Goal: Book appointment/travel/reservation

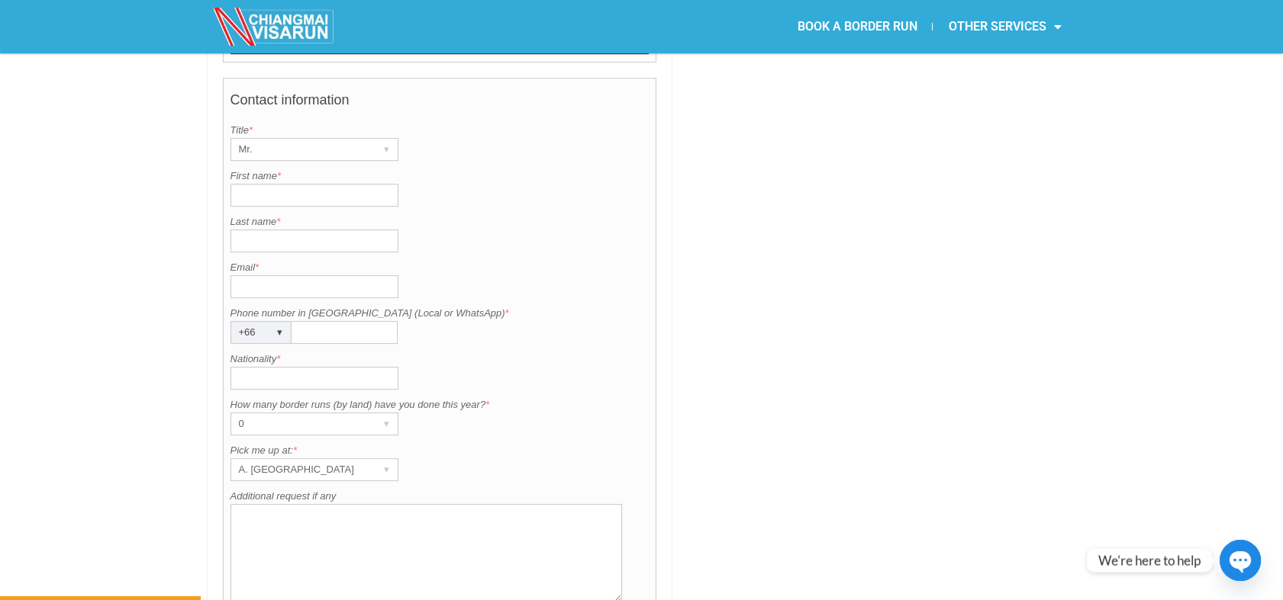
scroll to position [1090, 0]
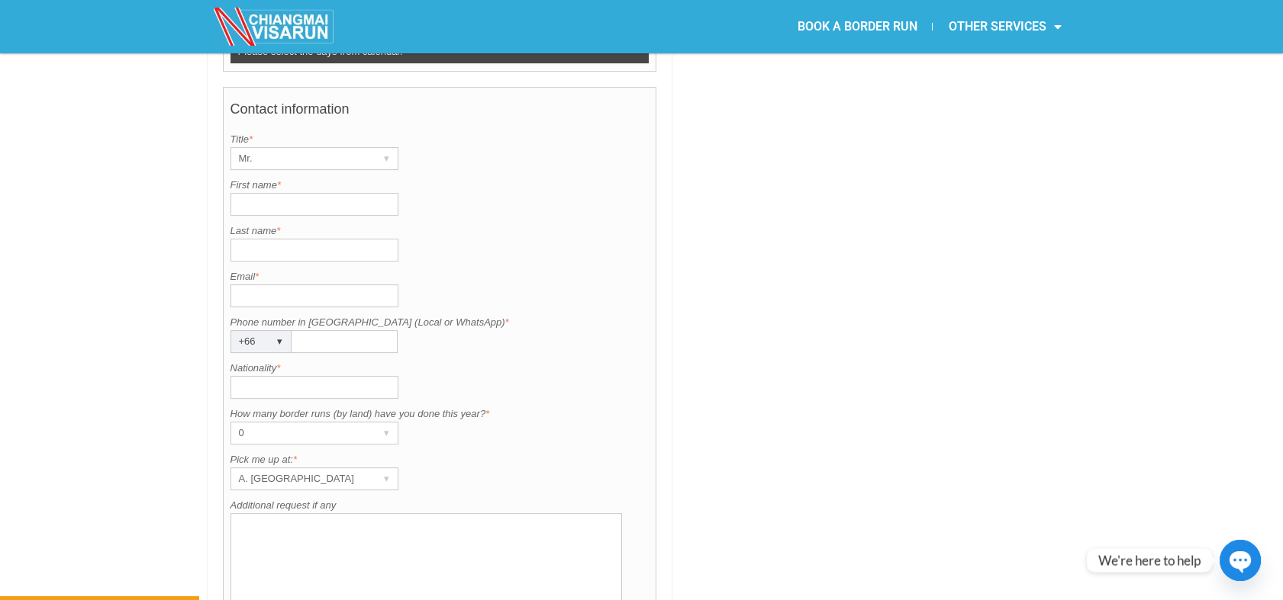
click at [347, 404] on div "Contact information Title is required. Title * Mr. ▾ Mr. Mrs. Ms. First name is…" at bounding box center [440, 353] width 434 height 533
click at [326, 468] on div "A. [GEOGRAPHIC_DATA]" at bounding box center [299, 478] width 137 height 21
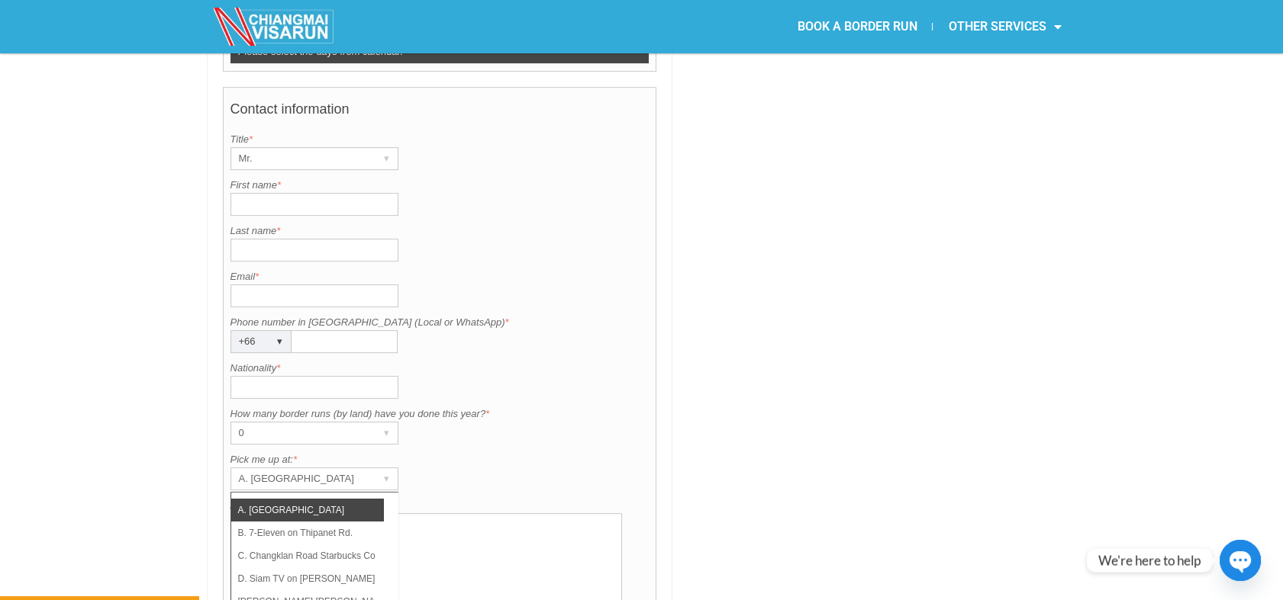
click at [739, 429] on div at bounding box center [878, 45] width 396 height 1443
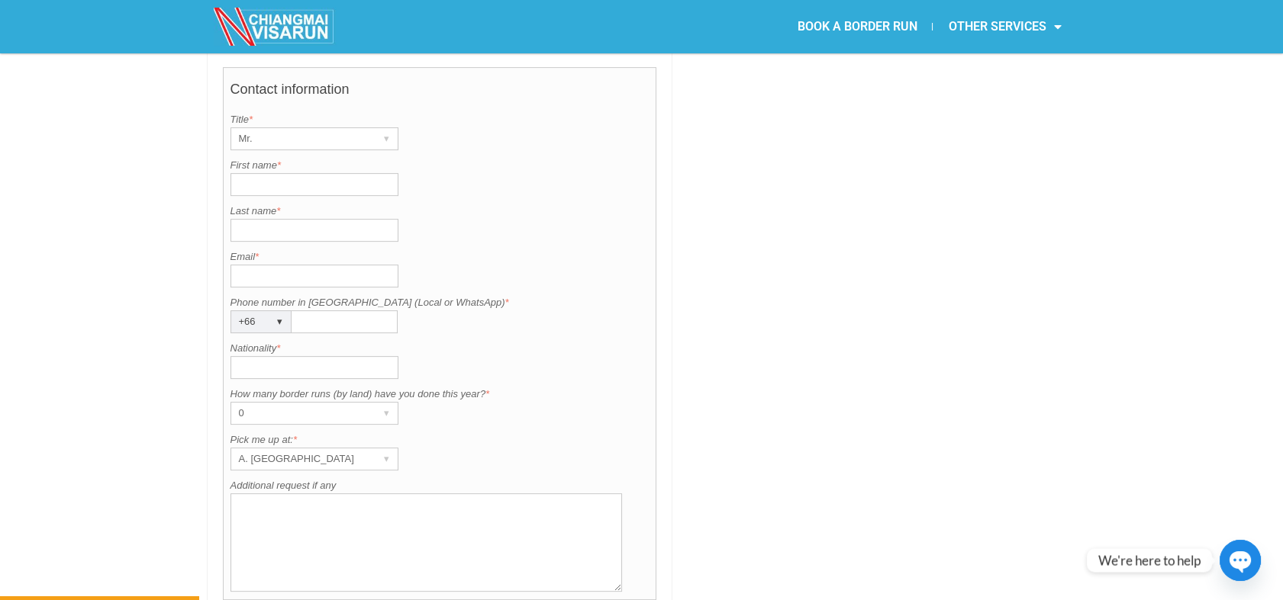
scroll to position [1175, 0]
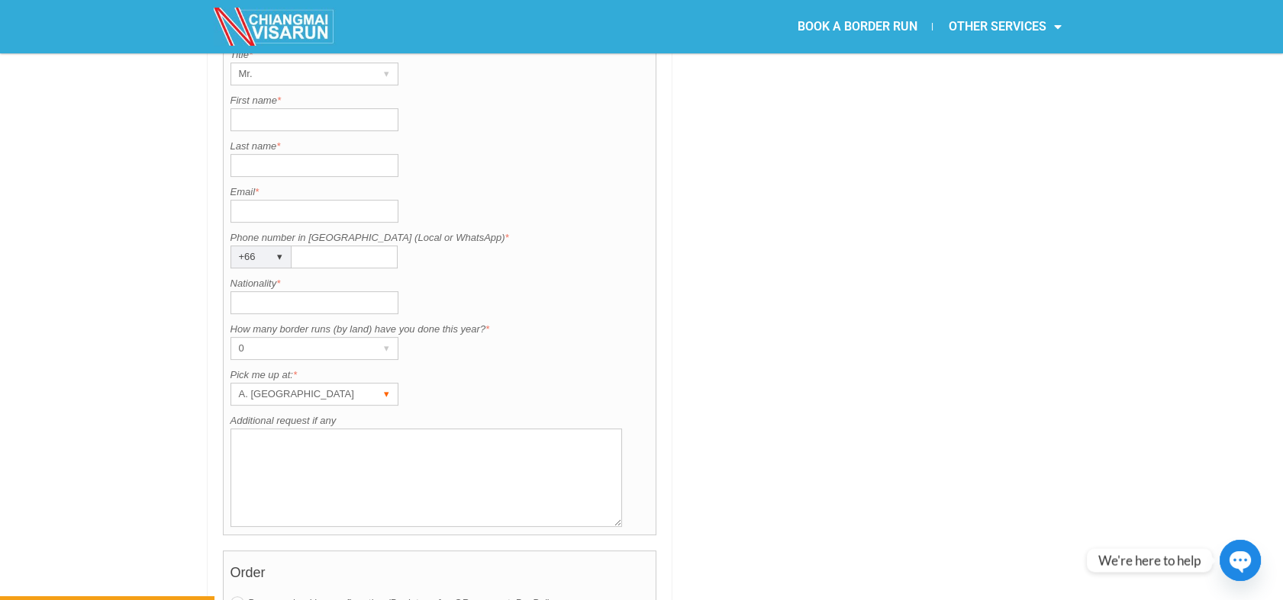
click at [331, 384] on div "A. [GEOGRAPHIC_DATA]" at bounding box center [299, 394] width 137 height 21
click at [275, 384] on div "A. [GEOGRAPHIC_DATA]" at bounding box center [299, 394] width 137 height 21
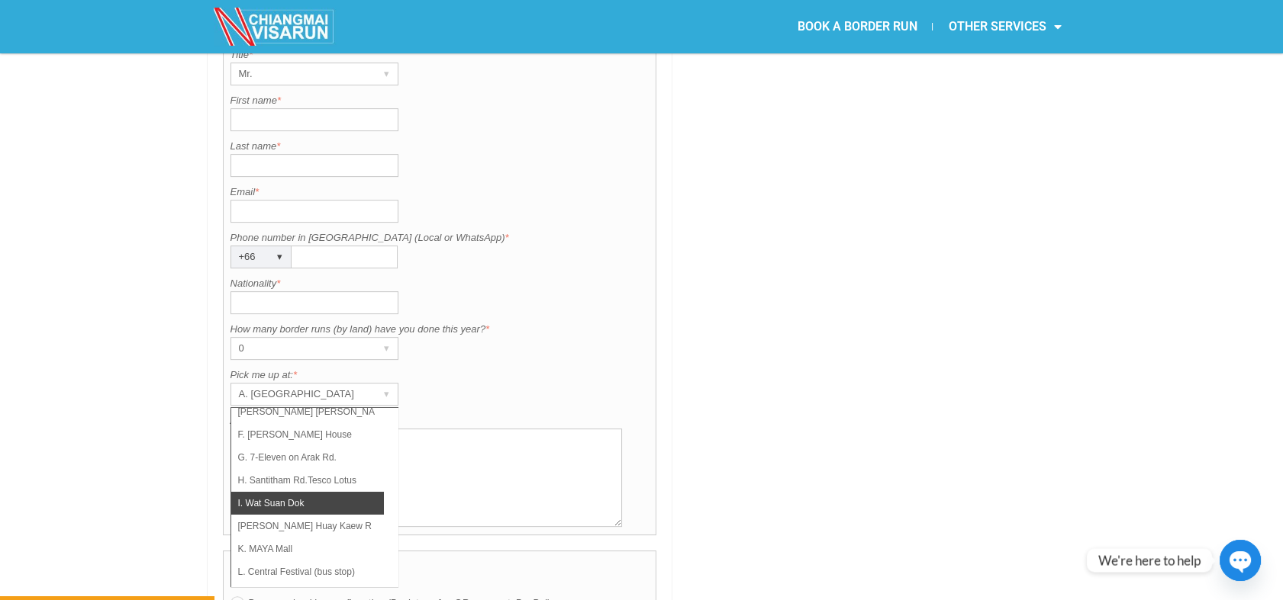
scroll to position [108, 0]
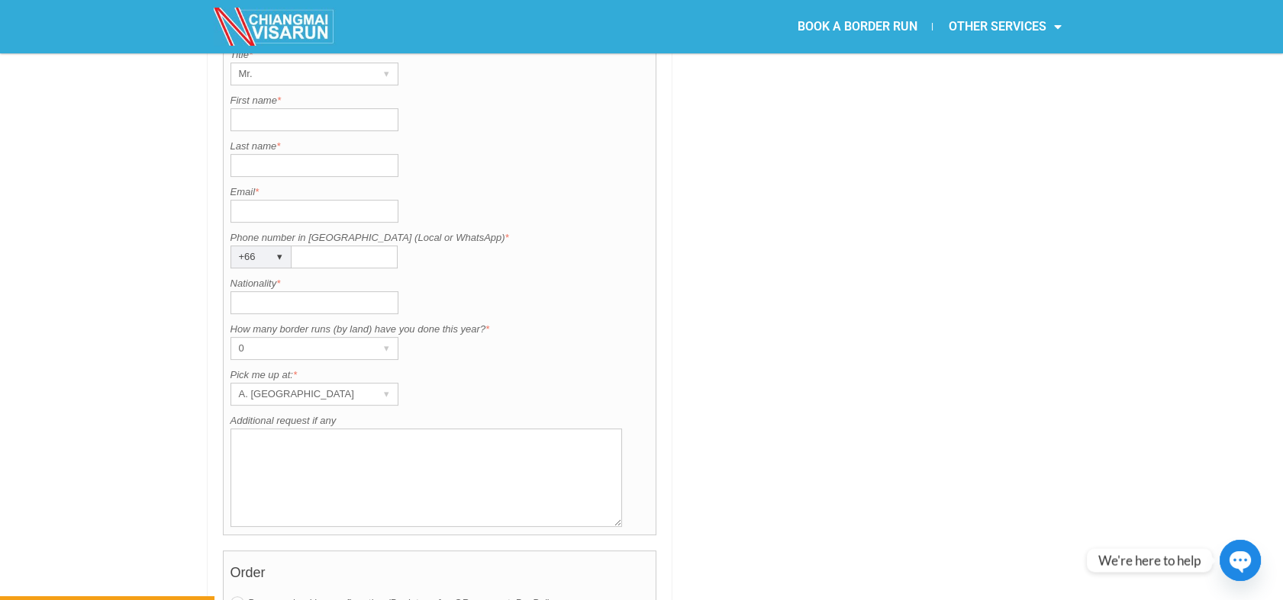
click at [595, 368] on div "Contact information Title is required. Title * Mr. ▾ Mr. Mrs. Ms. First name is…" at bounding box center [440, 268] width 434 height 533
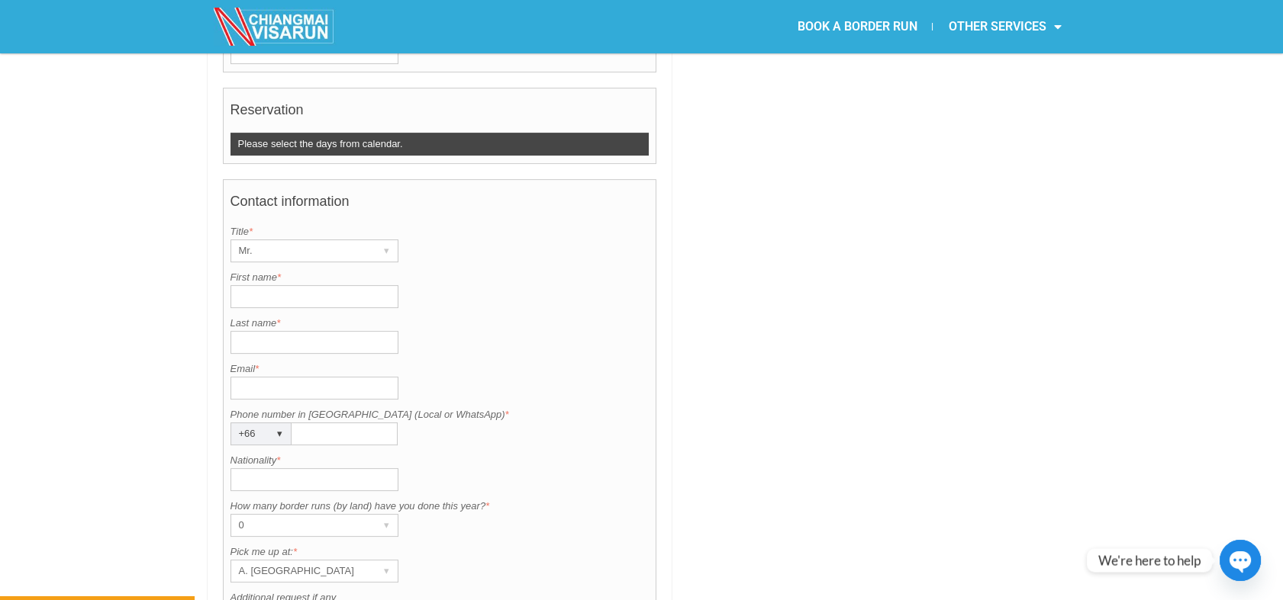
scroll to position [1090, 0]
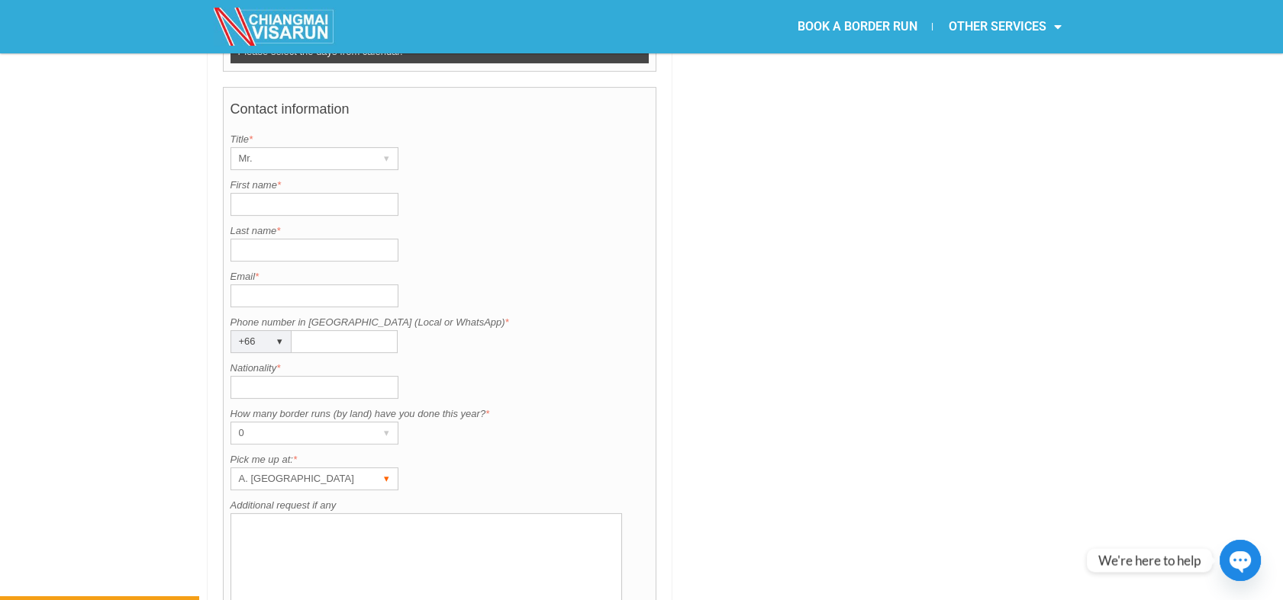
click at [334, 468] on div "A. [GEOGRAPHIC_DATA]" at bounding box center [299, 478] width 137 height 21
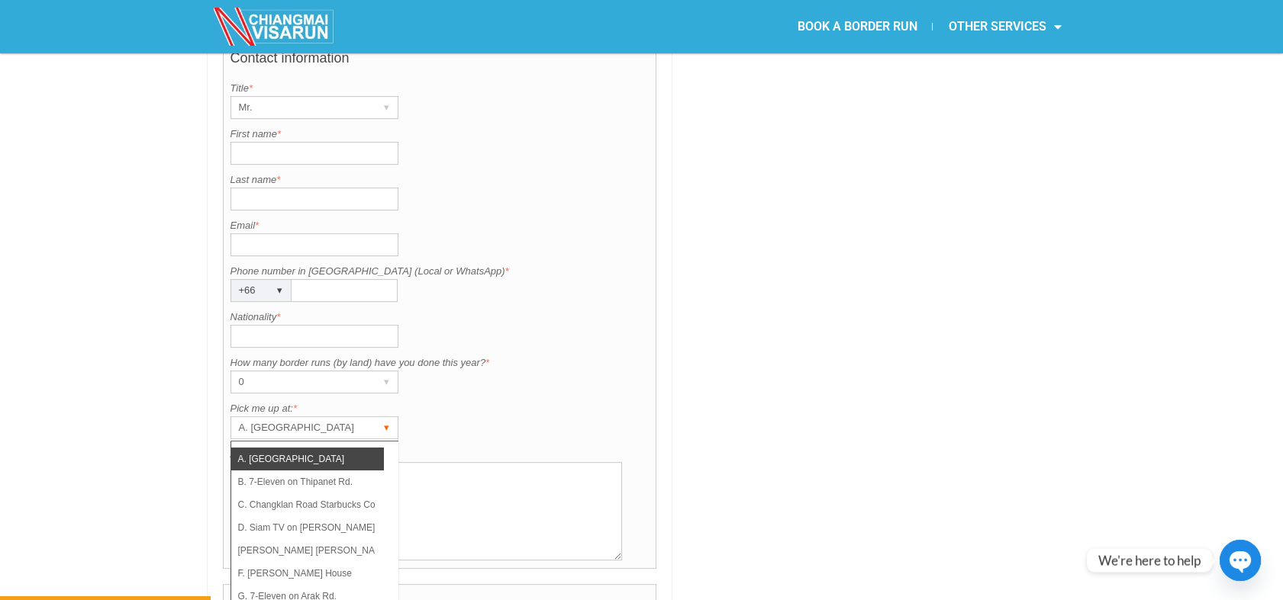
scroll to position [1175, 0]
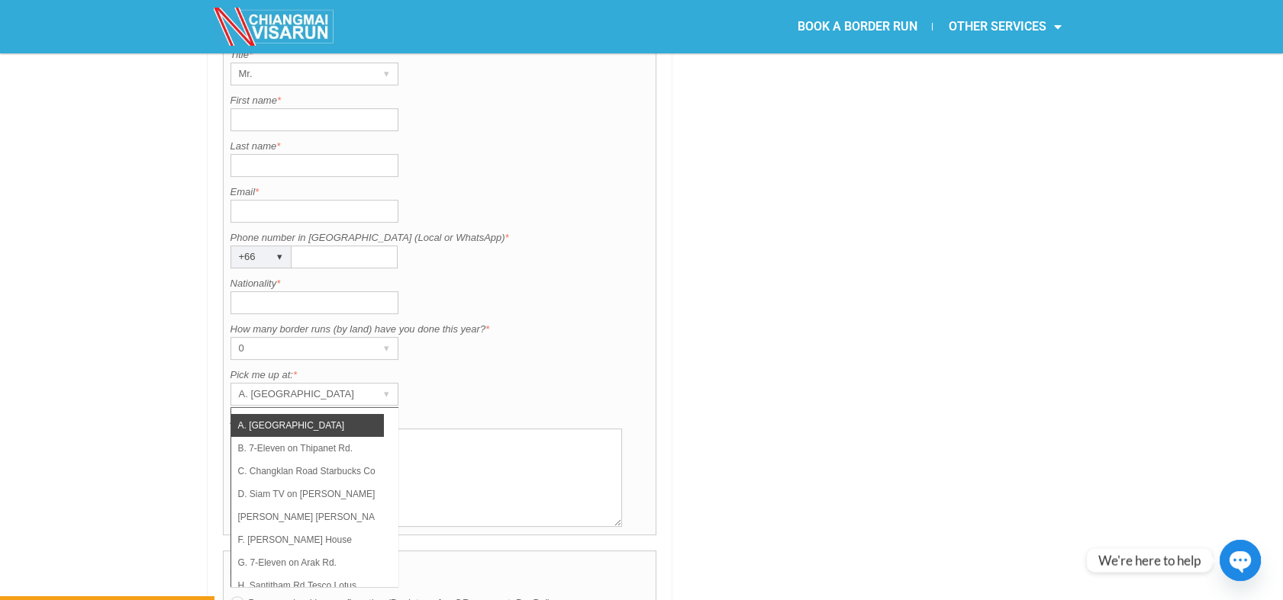
drag, startPoint x: 397, startPoint y: 448, endPoint x: 398, endPoint y: 462, distance: 13.8
click at [398, 462] on div "Contact information Title is required. Title * Mr. ▾ Mr. Mrs. Ms. First name is…" at bounding box center [440, 268] width 434 height 533
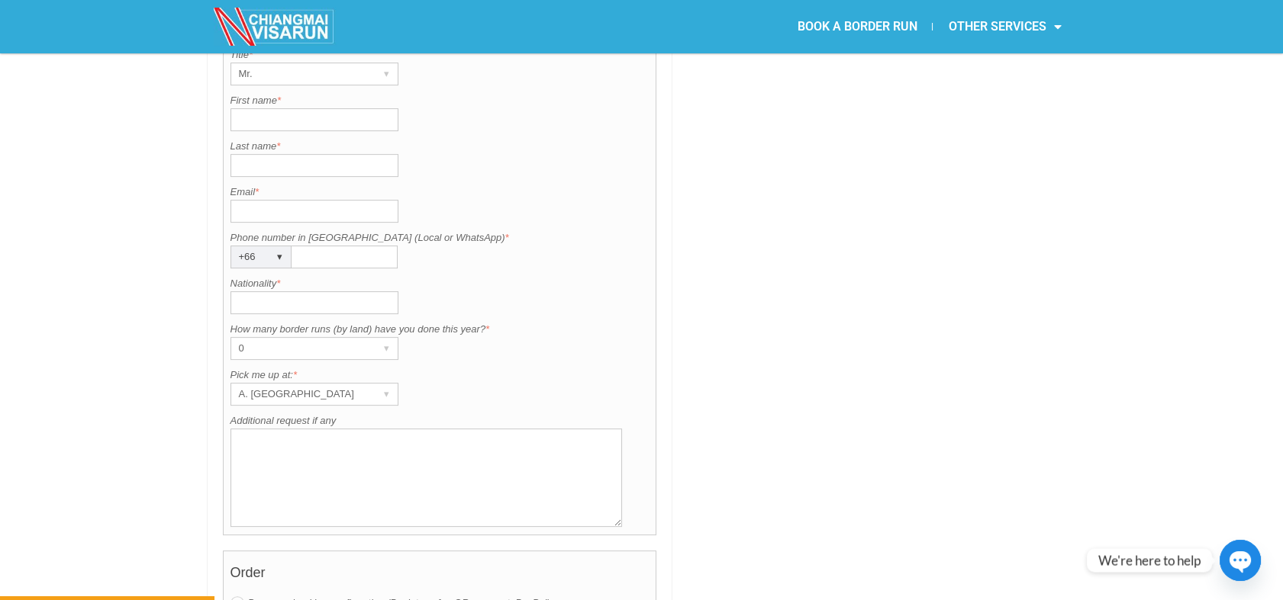
click at [347, 366] on div "Contact information Title is required. Title * Mr. ▾ Mr. Mrs. Ms. First name is…" at bounding box center [440, 268] width 434 height 533
click at [349, 384] on div "A. [GEOGRAPHIC_DATA]" at bounding box center [299, 394] width 137 height 21
click at [360, 384] on div "A. [GEOGRAPHIC_DATA]" at bounding box center [299, 394] width 137 height 21
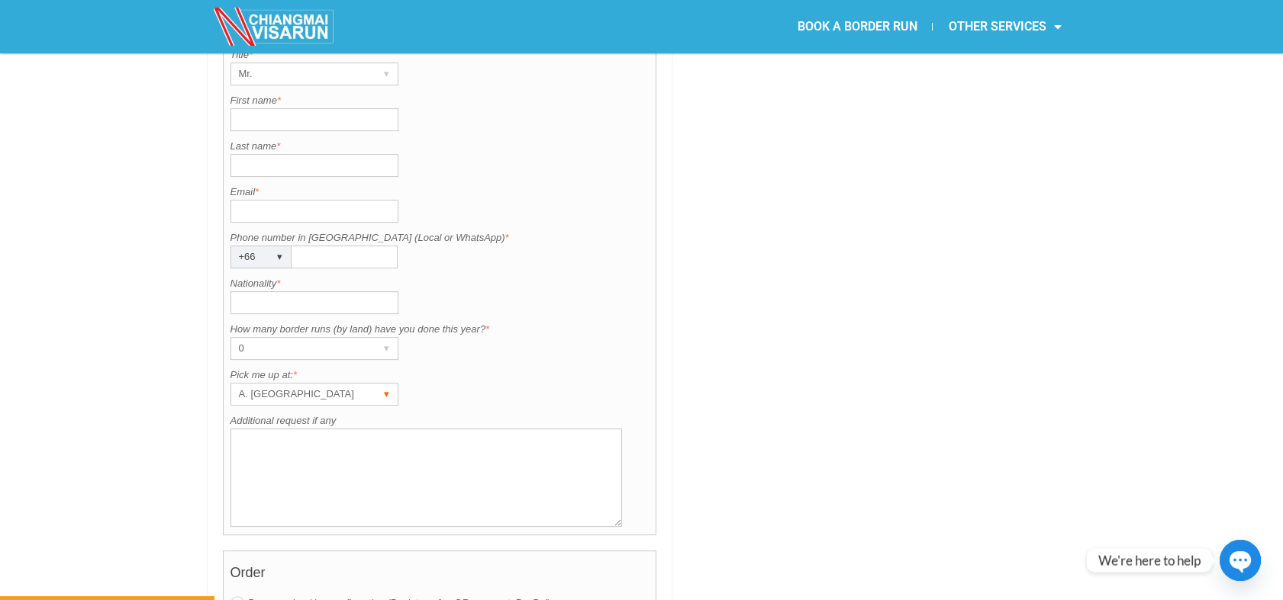
click at [330, 384] on div "A. [GEOGRAPHIC_DATA]" at bounding box center [299, 394] width 137 height 21
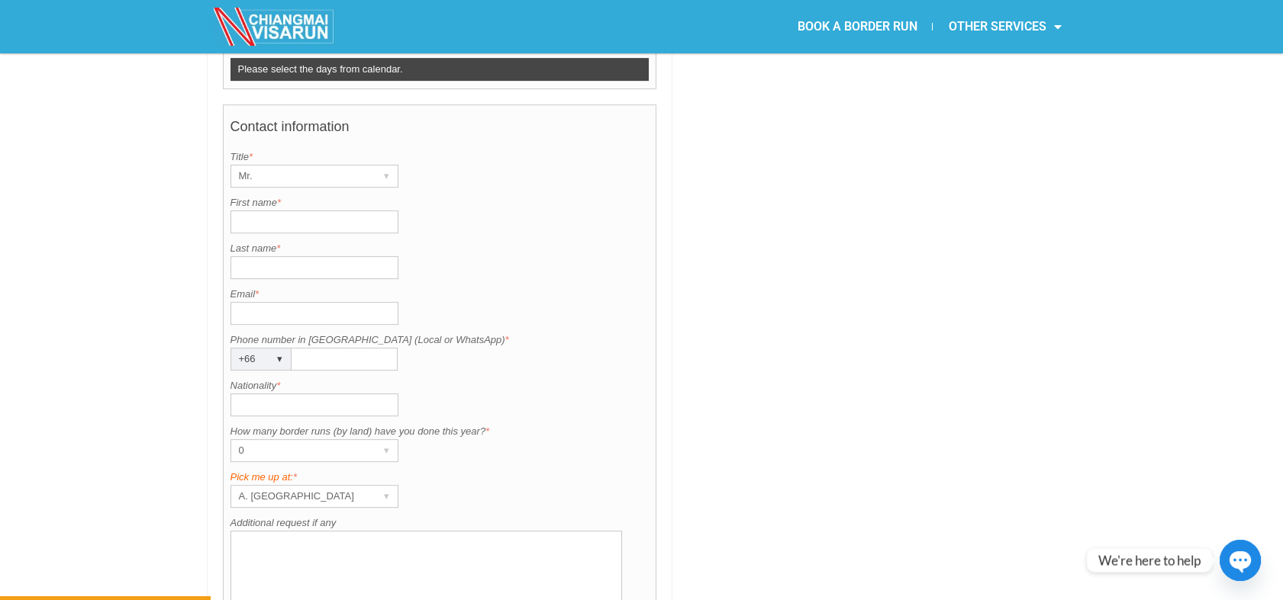
scroll to position [1154, 0]
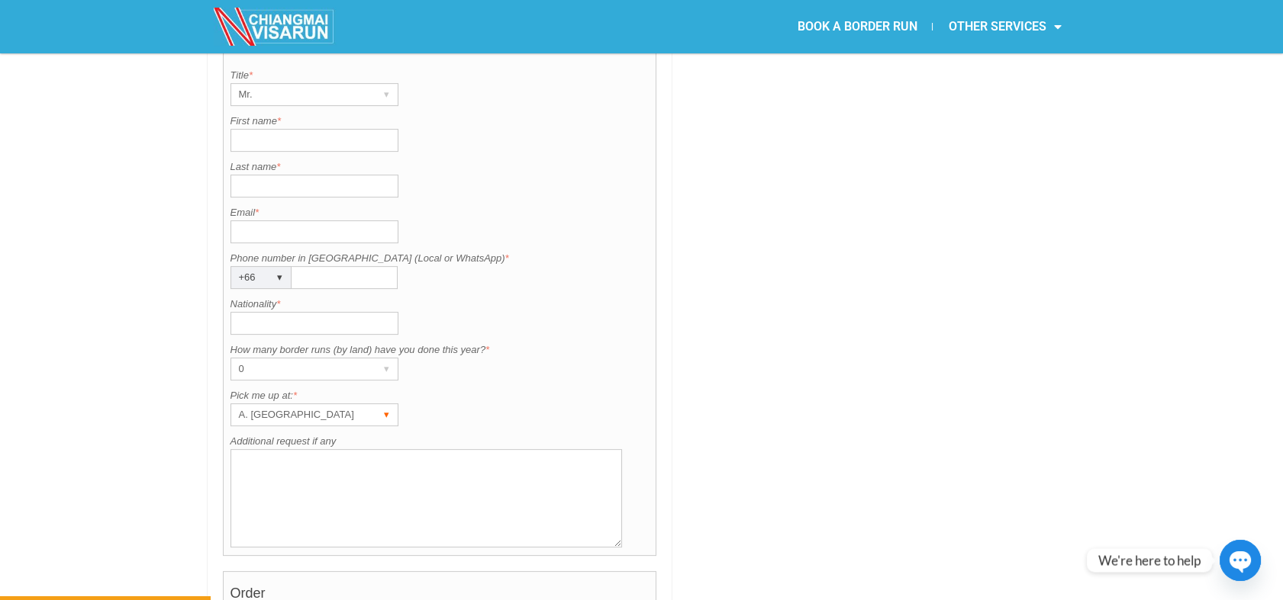
click at [333, 404] on div "A. [GEOGRAPHIC_DATA]" at bounding box center [299, 414] width 137 height 21
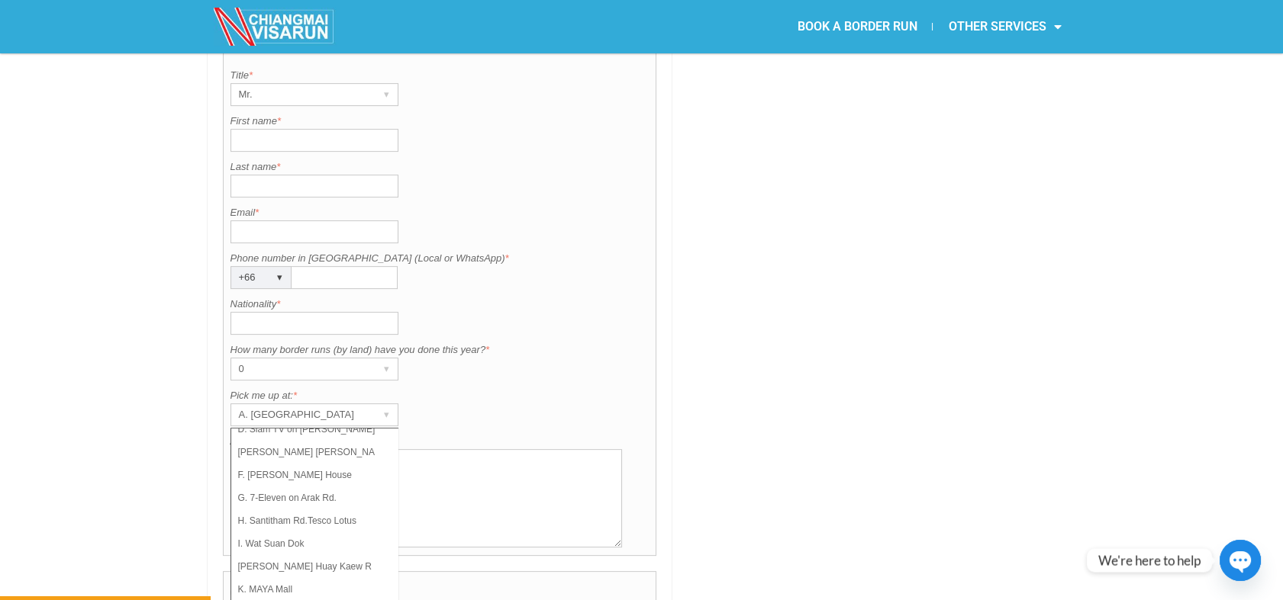
scroll to position [89, 0]
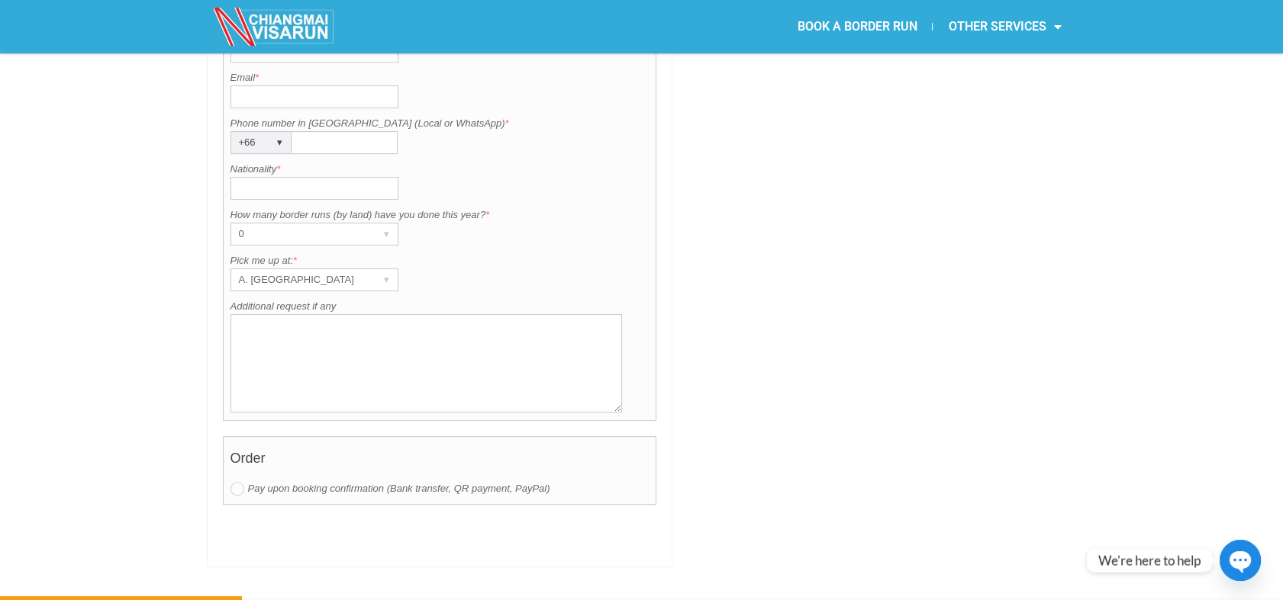
scroll to position [1325, 0]
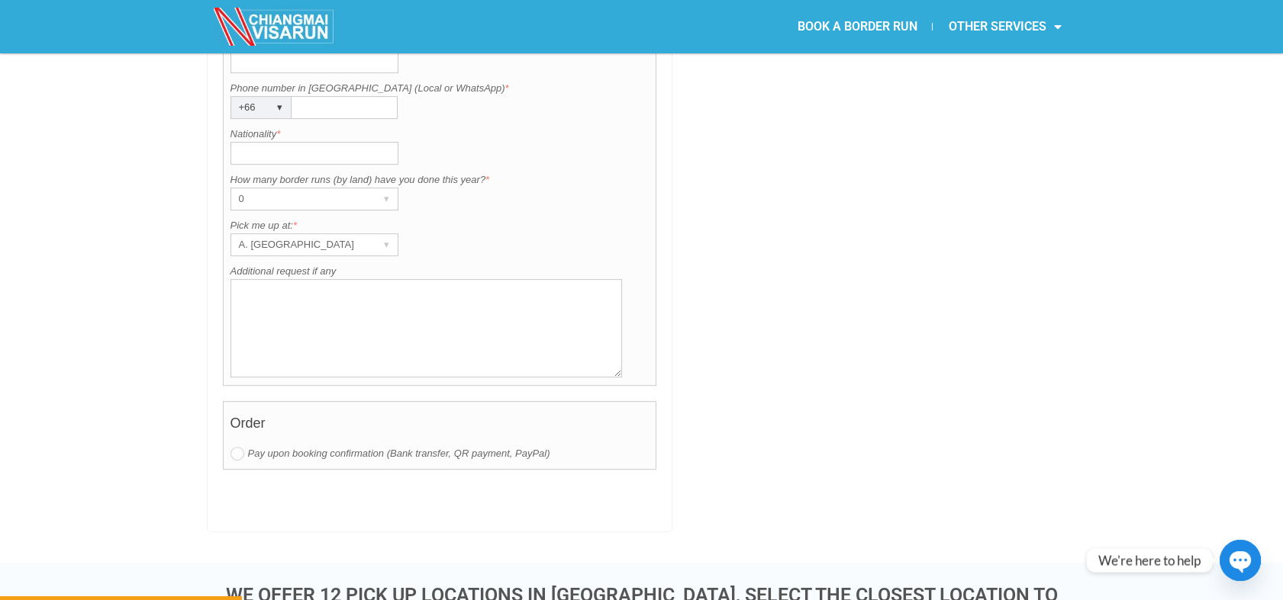
click at [430, 281] on textarea "Additional request if any" at bounding box center [426, 328] width 392 height 98
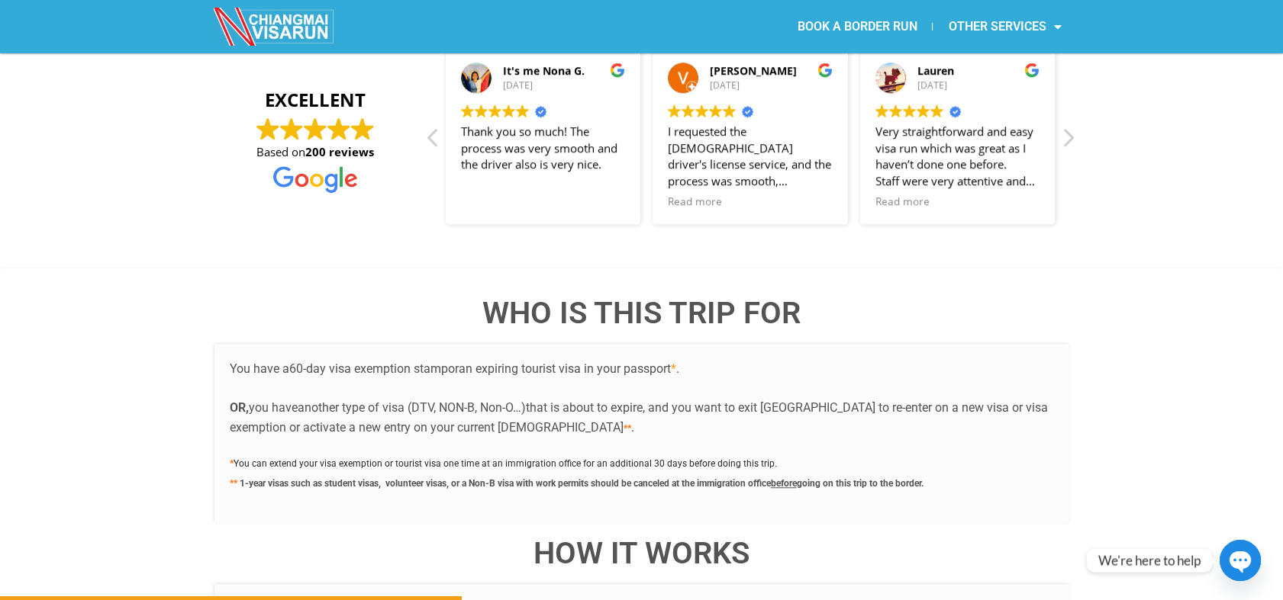
scroll to position [2530, 0]
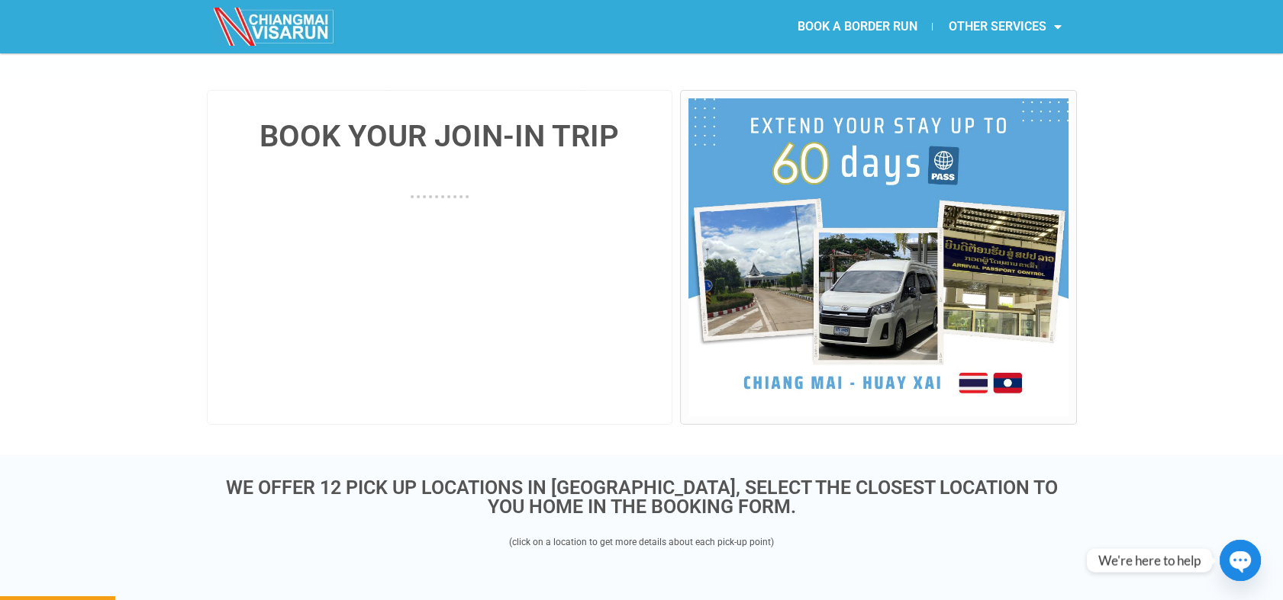
scroll to position [305, 0]
